Goal: Information Seeking & Learning: Find specific fact

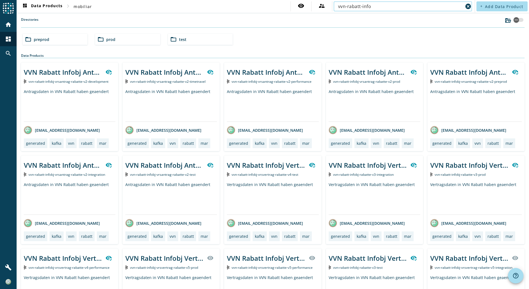
click at [127, 37] on div "folder_open prod" at bounding box center [127, 39] width 65 height 11
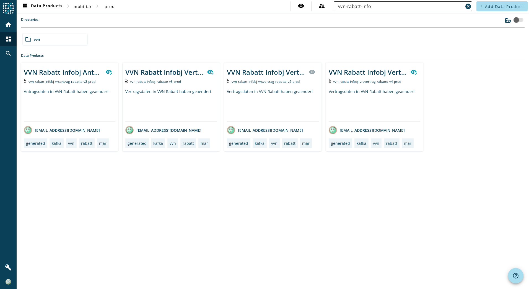
click at [379, 6] on input "vvn-rabatt-info" at bounding box center [400, 6] width 125 height 7
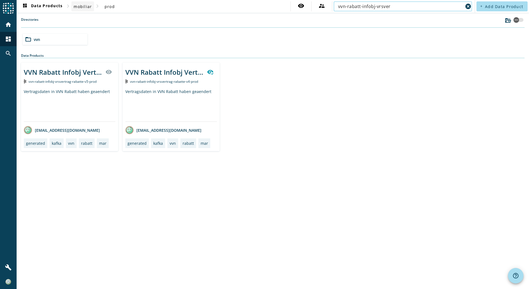
click at [91, 8] on span "mobiliar" at bounding box center [83, 6] width 18 height 5
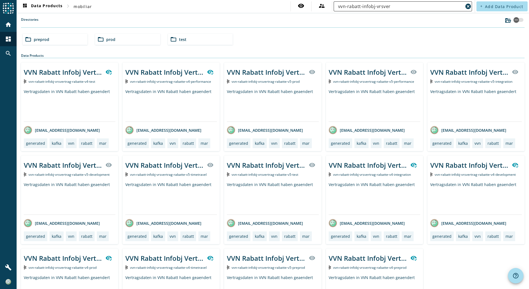
click at [399, 9] on input "vvn-rabatt-infobj-vrsver" at bounding box center [400, 6] width 125 height 7
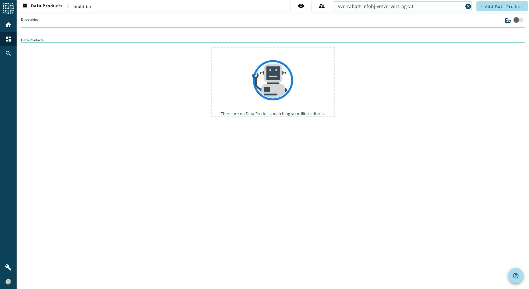
click at [391, 7] on input "vvn-rabatt-infobj-vrsververtrag-v3" at bounding box center [400, 6] width 125 height 7
click at [417, 7] on input "vvn-rabatt-infobj-vrsvertrag-v3" at bounding box center [400, 6] width 125 height 7
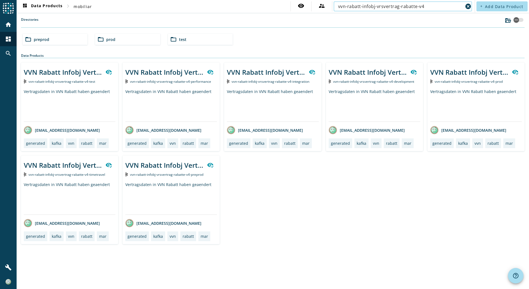
type input "vvn-rabatt-infobj-vrsvertrag-rabatte-v4"
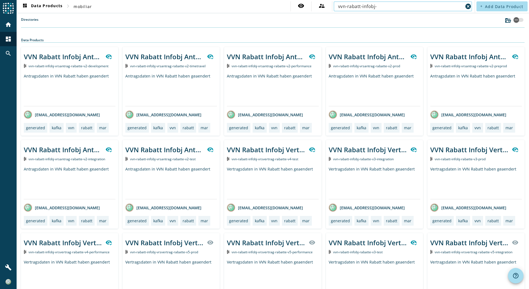
click at [394, 7] on input "vvn-rabatt-infobj-" at bounding box center [400, 6] width 125 height 7
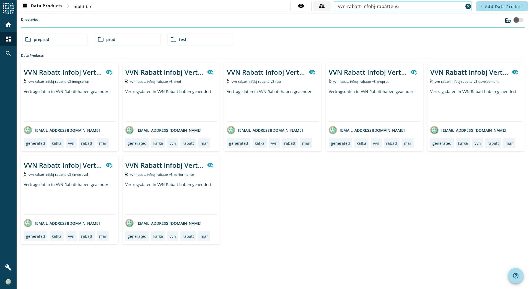
drag, startPoint x: 404, startPoint y: 4, endPoint x: 330, endPoint y: 5, distance: 73.9
click at [330, 5] on div "visibility supervisor_account vvn-rabatt-infobj-rabatte-v3 cancel" at bounding box center [381, 6] width 183 height 10
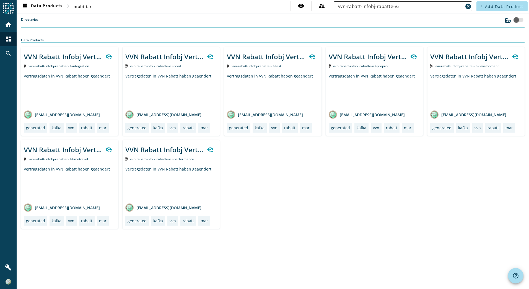
click at [382, 9] on input "vvn-rabatt-infobj-rabatte-v3" at bounding box center [400, 6] width 125 height 7
drag, startPoint x: 377, startPoint y: 7, endPoint x: 412, endPoint y: 6, distance: 35.1
click at [412, 6] on input "vvn-rabatt-infobj-rabatte-v3" at bounding box center [400, 6] width 125 height 7
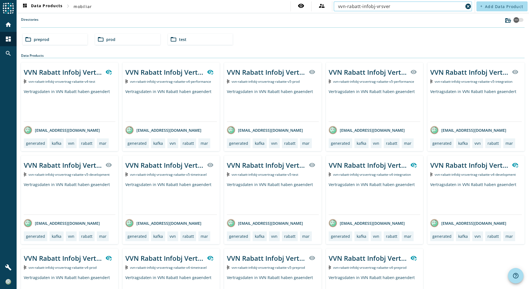
click at [407, 6] on input "vvn-rabatt-infobj-vrsver" at bounding box center [400, 6] width 125 height 7
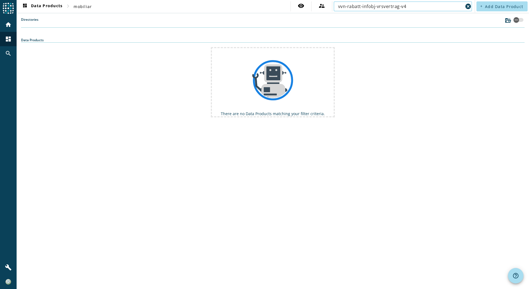
drag, startPoint x: 400, startPoint y: 7, endPoint x: 415, endPoint y: 5, distance: 15.1
click at [415, 5] on input "vvn-rabatt-infobj-vrsvertrag-v4" at bounding box center [400, 6] width 125 height 7
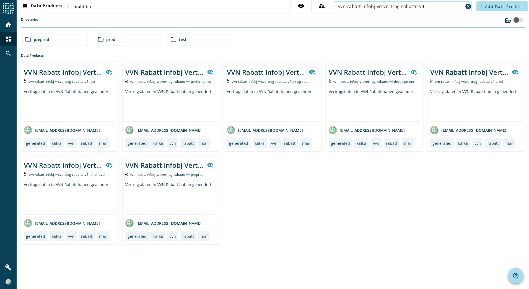
drag, startPoint x: 409, startPoint y: 6, endPoint x: 335, endPoint y: 6, distance: 73.6
click at [335, 6] on div "vvn-rabatt-infobj-vrsvertrag-rabatte-v4 cancel" at bounding box center [403, 6] width 138 height 10
type input "vvn-rabatt-infobj-vrsvertrag-rabatte-v4"
click at [119, 36] on div "folder_open prod" at bounding box center [127, 39] width 65 height 11
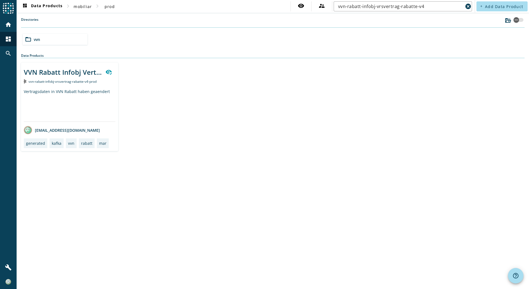
click at [72, 77] on div "VVN Rabatt Infobj Vertrag gespeichert" at bounding box center [70, 71] width 92 height 13
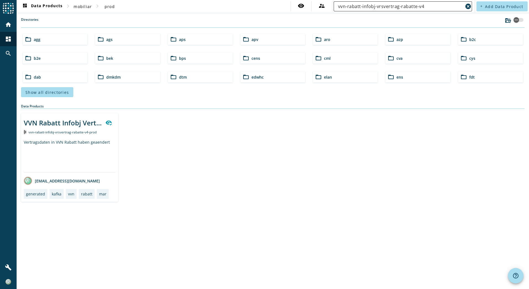
click at [378, 7] on input "vvn-rabatt-infobj-vrsvertrag-rabatte-v4" at bounding box center [400, 6] width 125 height 7
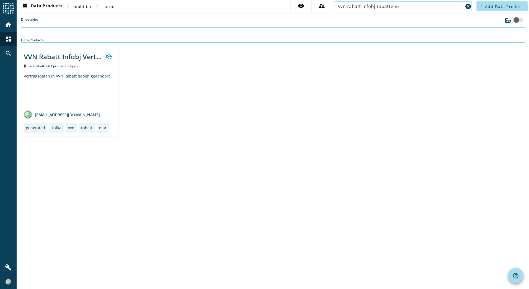
type input "vvn-rabatt-infobj-rabatte-v3"
click at [53, 57] on div "VVN Rabatt Infobj Vertrag gespeichert" at bounding box center [63, 56] width 78 height 9
